Goal: Find specific page/section: Find specific page/section

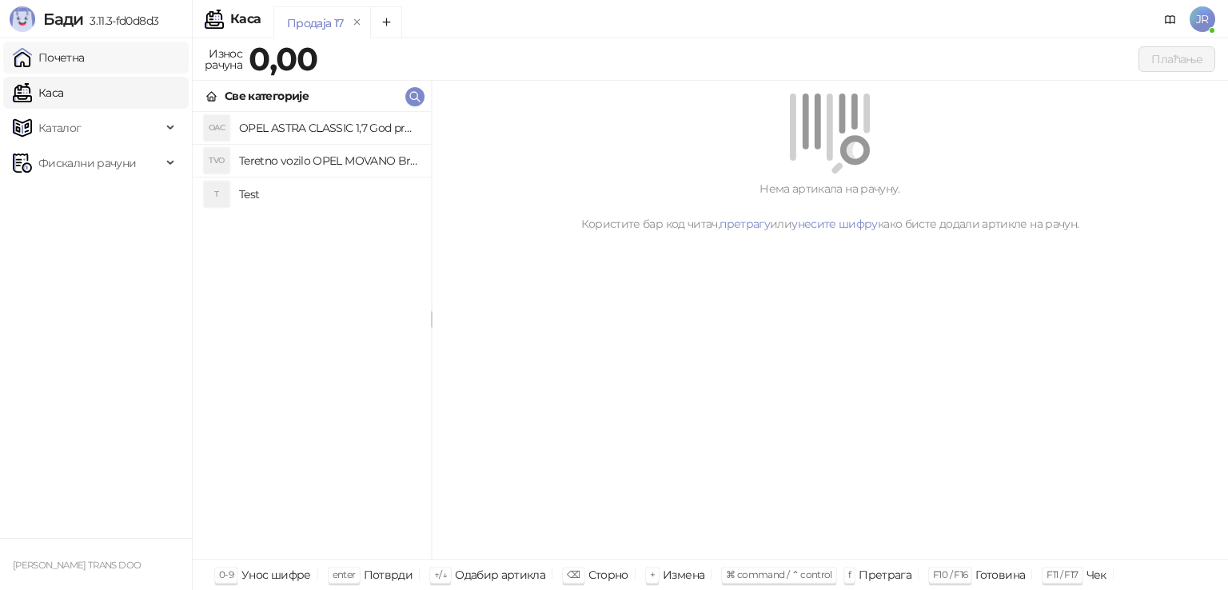
click at [85, 54] on link "Почетна" at bounding box center [49, 58] width 72 height 32
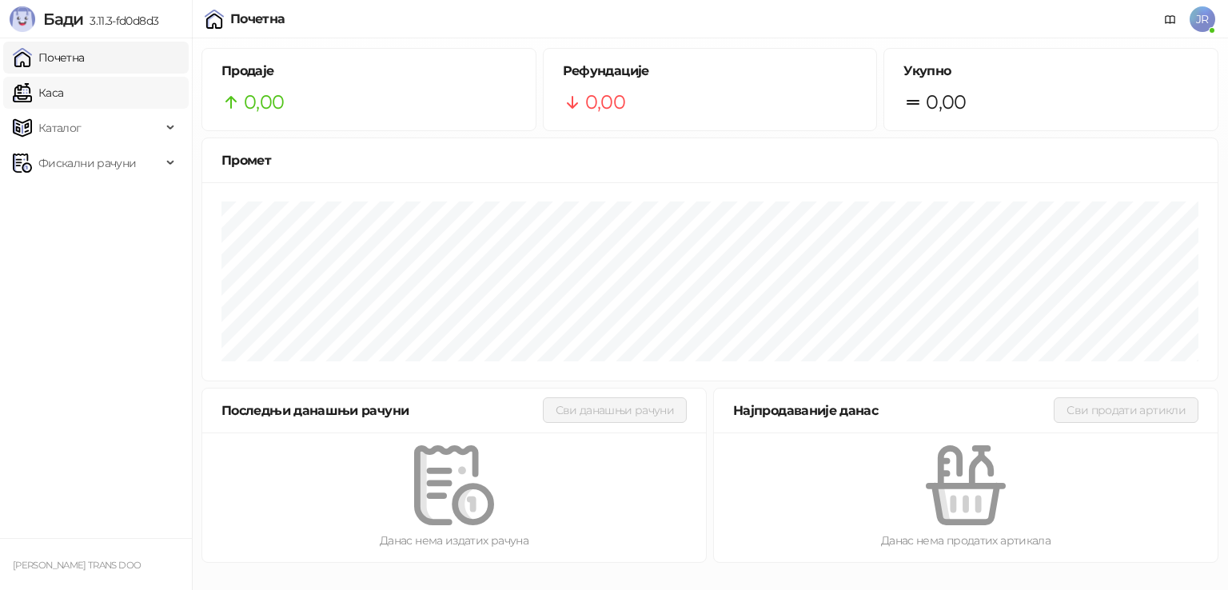
click at [63, 90] on link "Каса" at bounding box center [38, 93] width 50 height 32
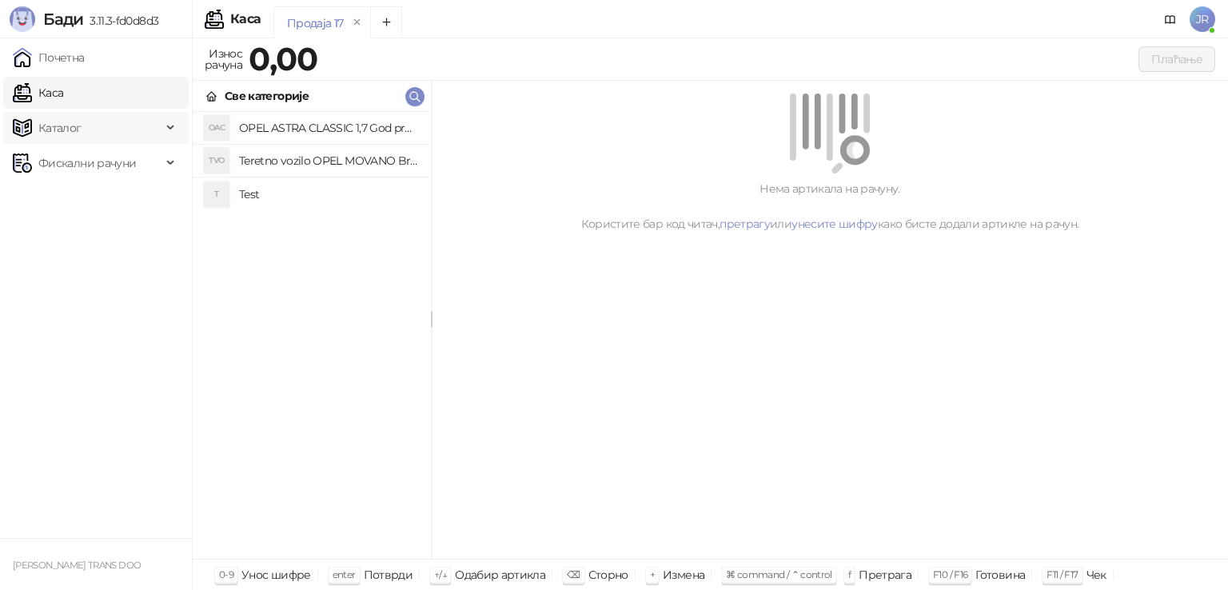
click at [165, 123] on div "Каталог" at bounding box center [95, 128] width 185 height 32
click at [80, 234] on link "Артикли" at bounding box center [56, 233] width 74 height 32
